Goal: Find specific page/section: Find specific page/section

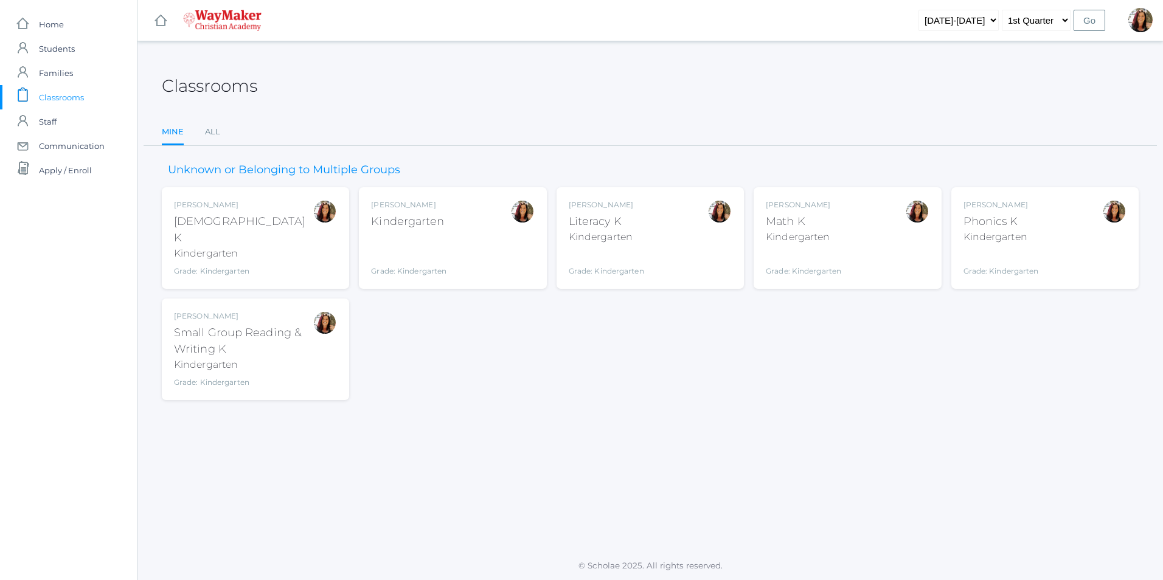
click at [215, 246] on div "Kindergarten" at bounding box center [243, 253] width 139 height 15
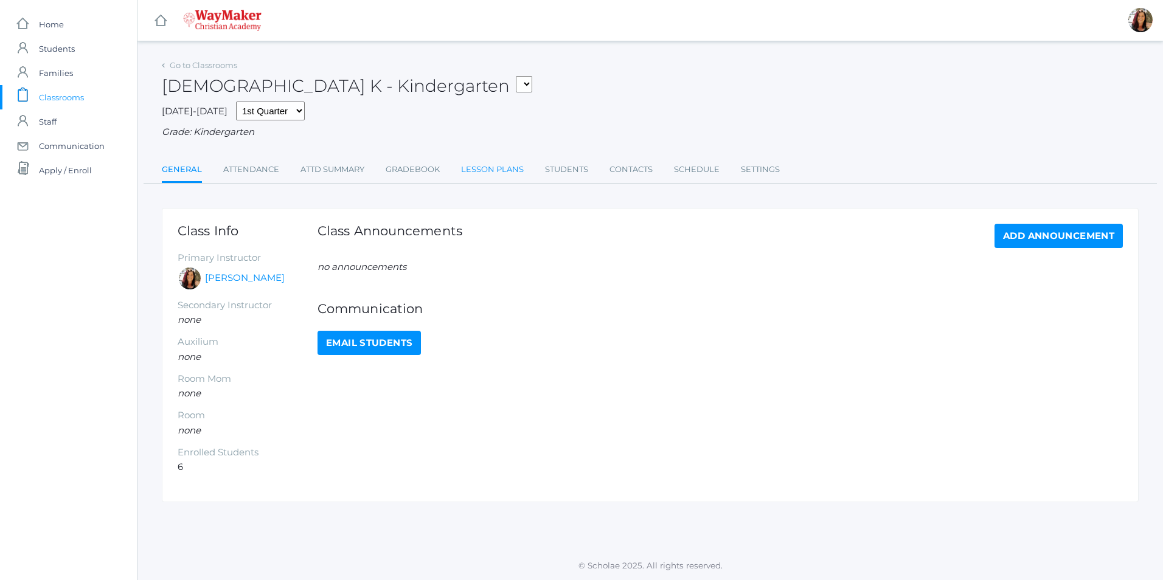
click at [483, 167] on link "Lesson Plans" at bounding box center [492, 170] width 63 height 24
